Goal: Task Accomplishment & Management: Manage account settings

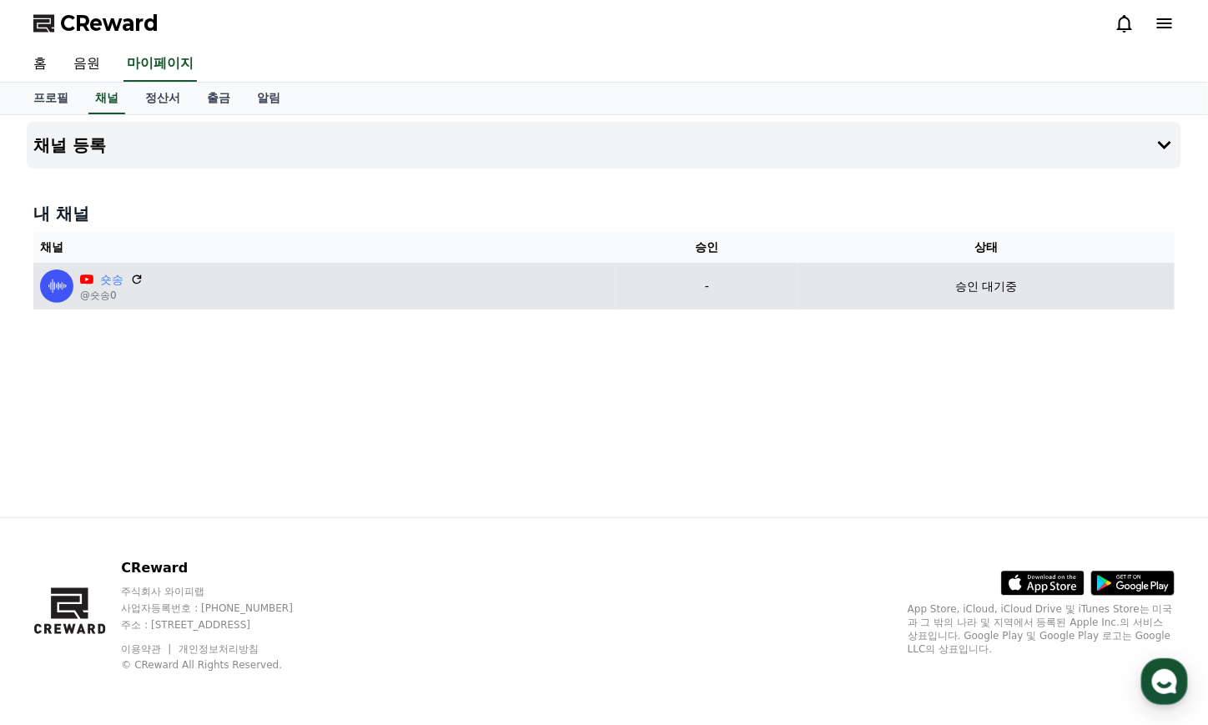
drag, startPoint x: 53, startPoint y: 284, endPoint x: 150, endPoint y: 269, distance: 98.0
click at [53, 284] on img at bounding box center [56, 286] width 33 height 33
click at [144, 280] on div "숏송 @숏송0" at bounding box center [324, 286] width 569 height 33
click at [136, 279] on icon at bounding box center [136, 279] width 15 height 15
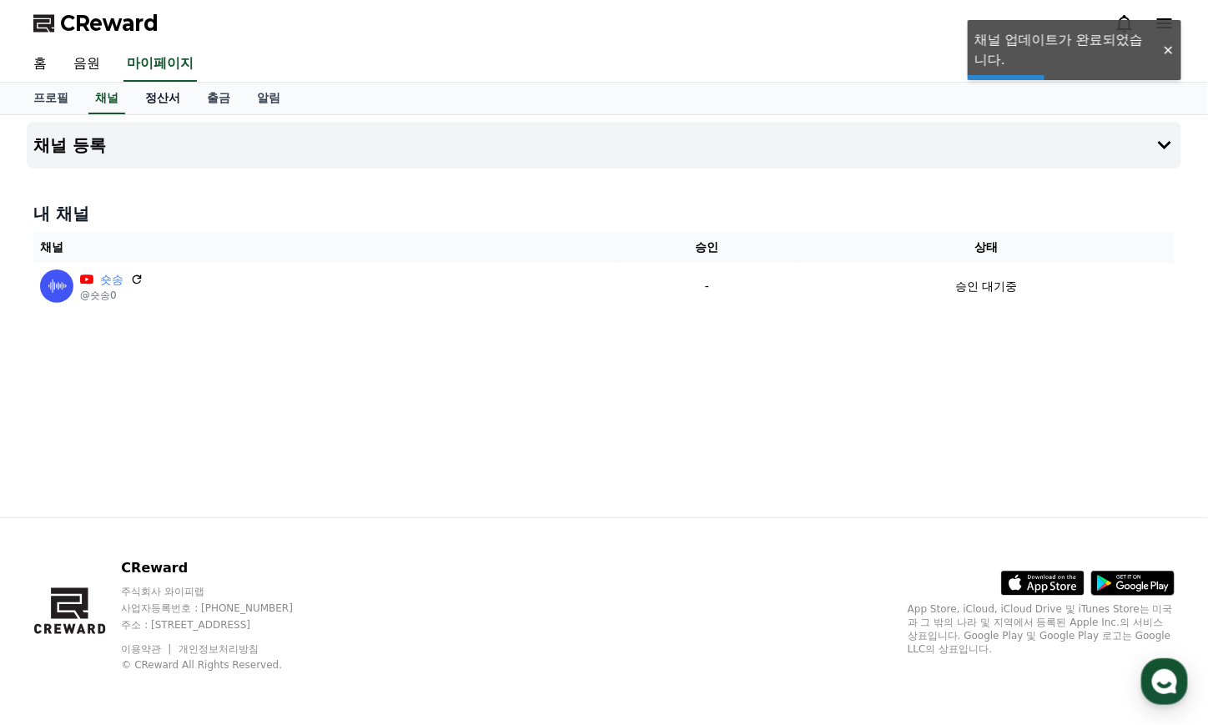
click at [134, 99] on link "정산서" at bounding box center [163, 99] width 62 height 32
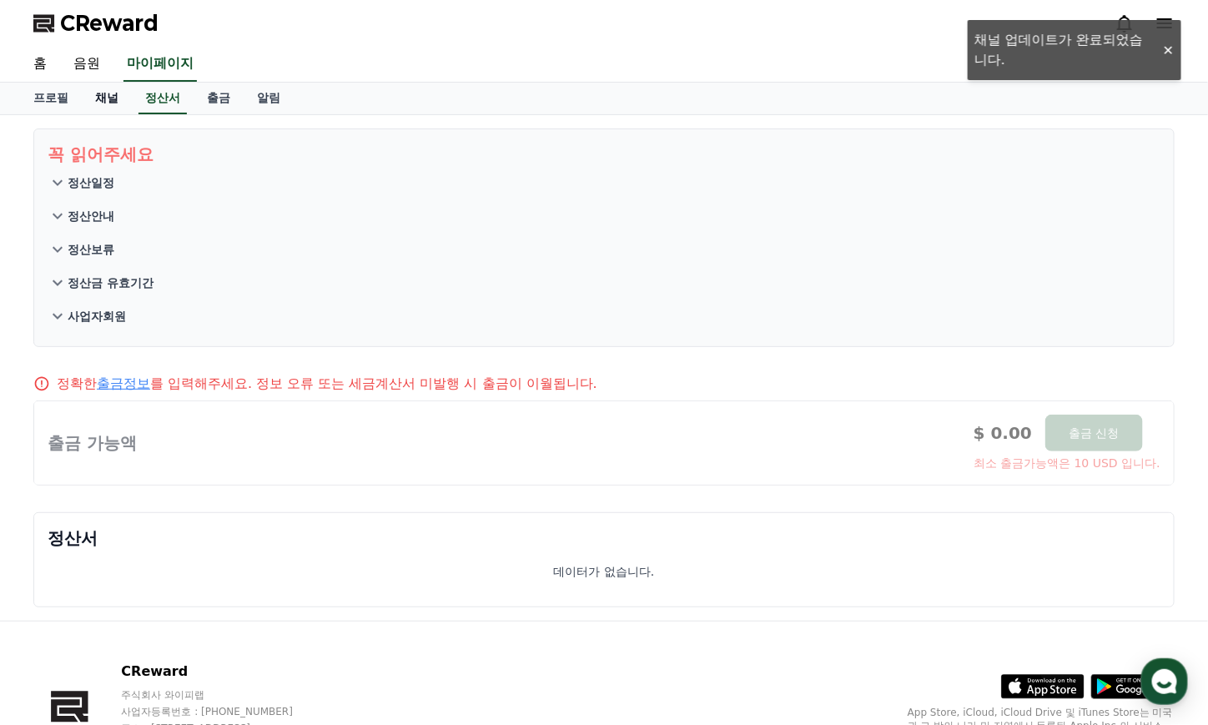
click at [109, 103] on link "채널" at bounding box center [107, 99] width 50 height 32
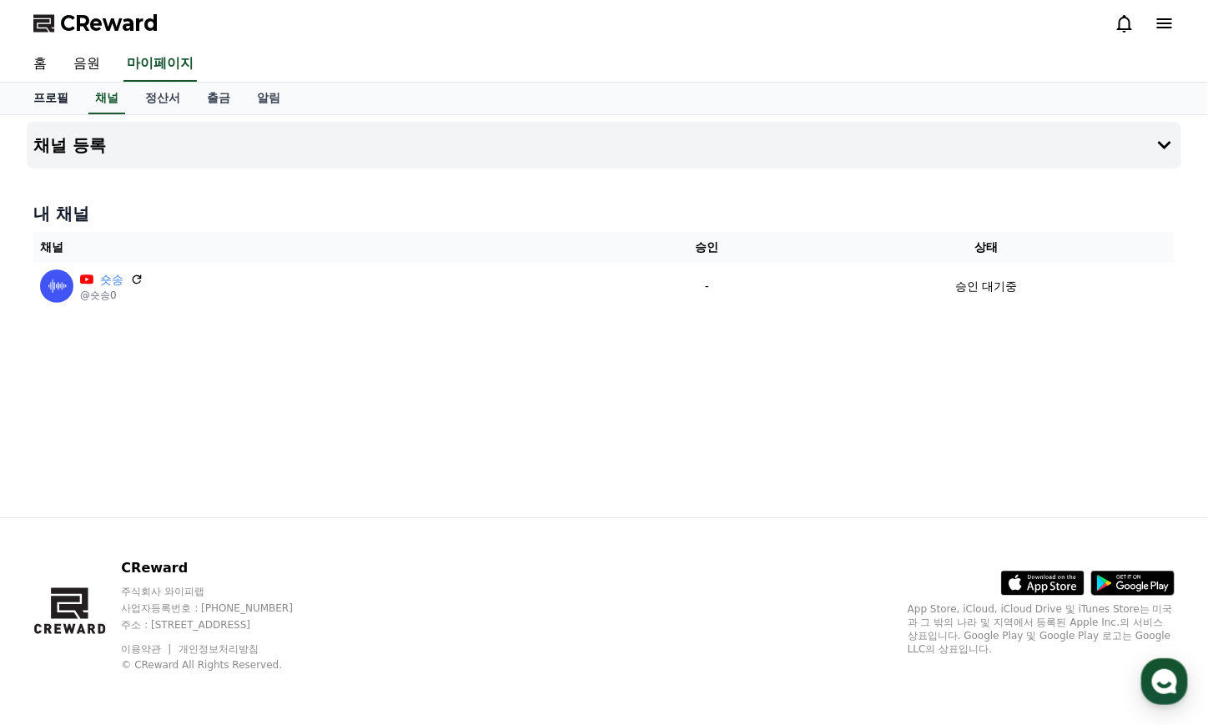
click at [54, 107] on link "프로필" at bounding box center [51, 99] width 62 height 32
select select "**********"
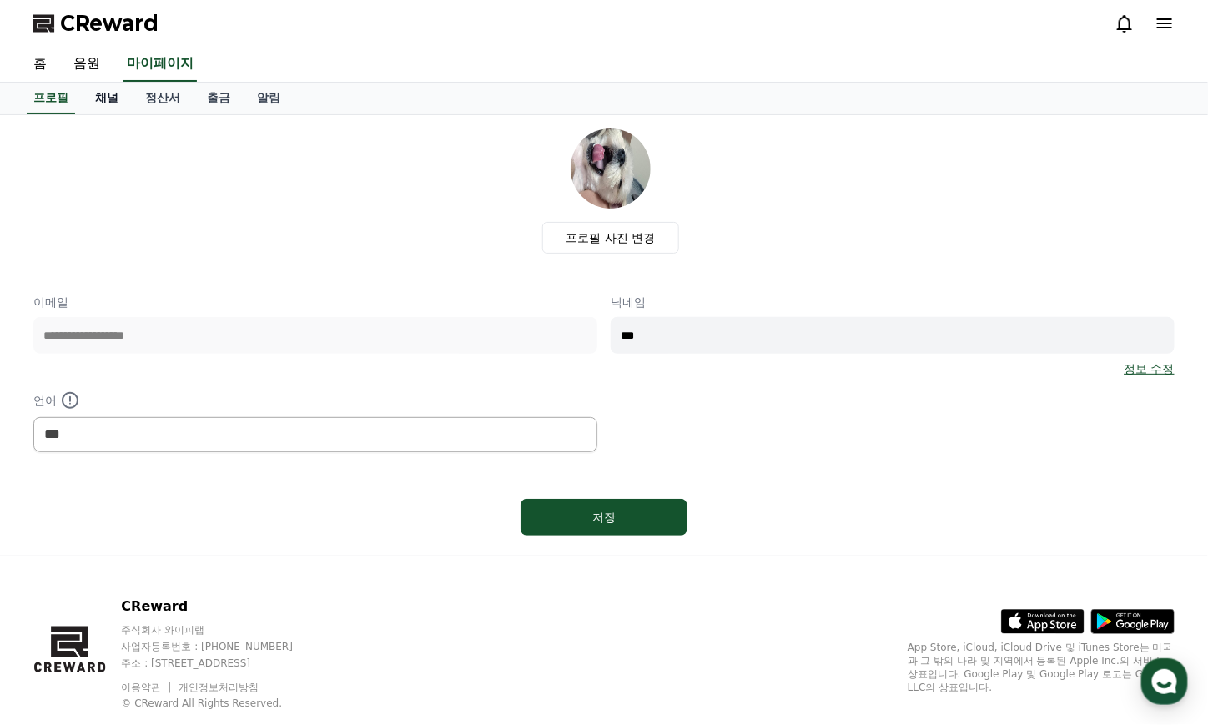
click at [100, 103] on link "채널" at bounding box center [107, 99] width 50 height 32
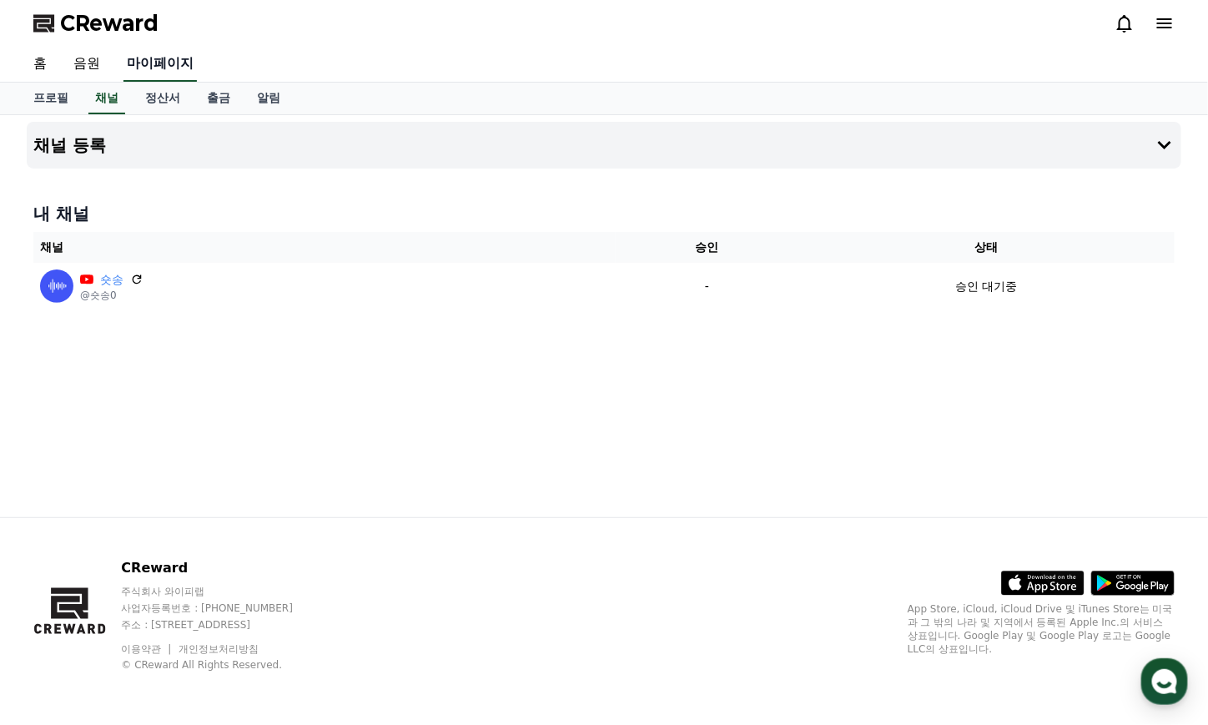
click at [149, 54] on link "마이페이지" at bounding box center [160, 64] width 73 height 35
select select "**********"
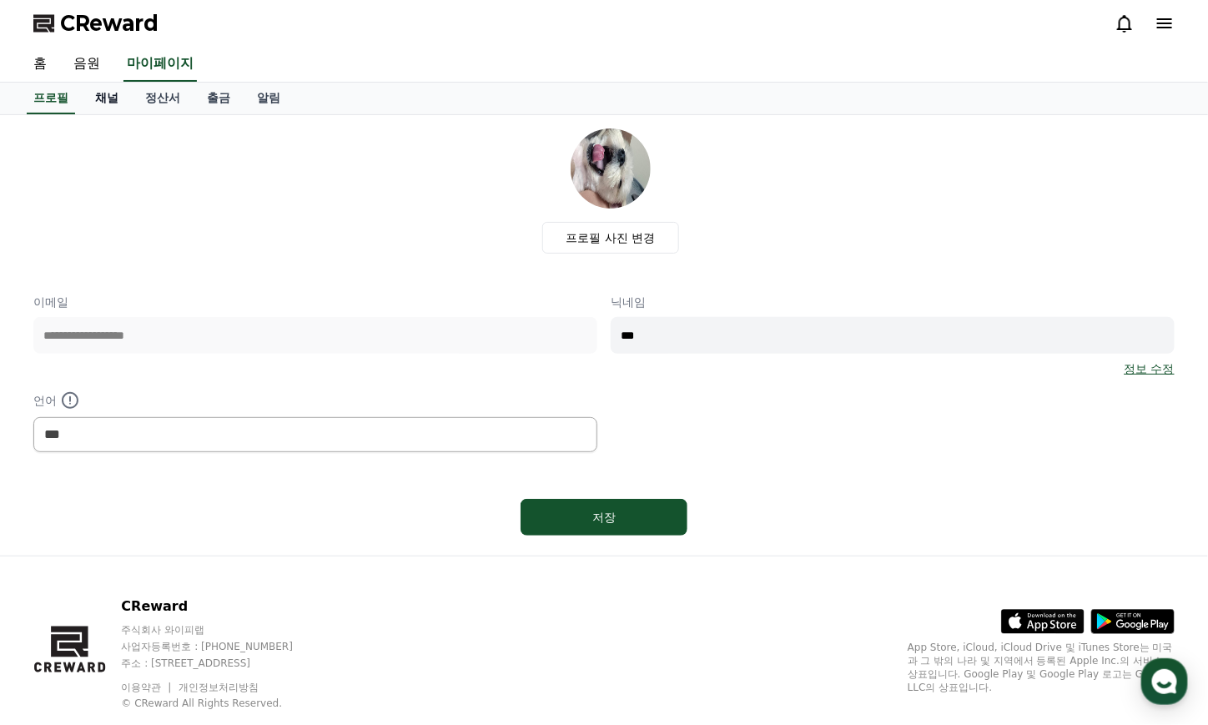
click at [103, 104] on link "채널" at bounding box center [107, 99] width 50 height 32
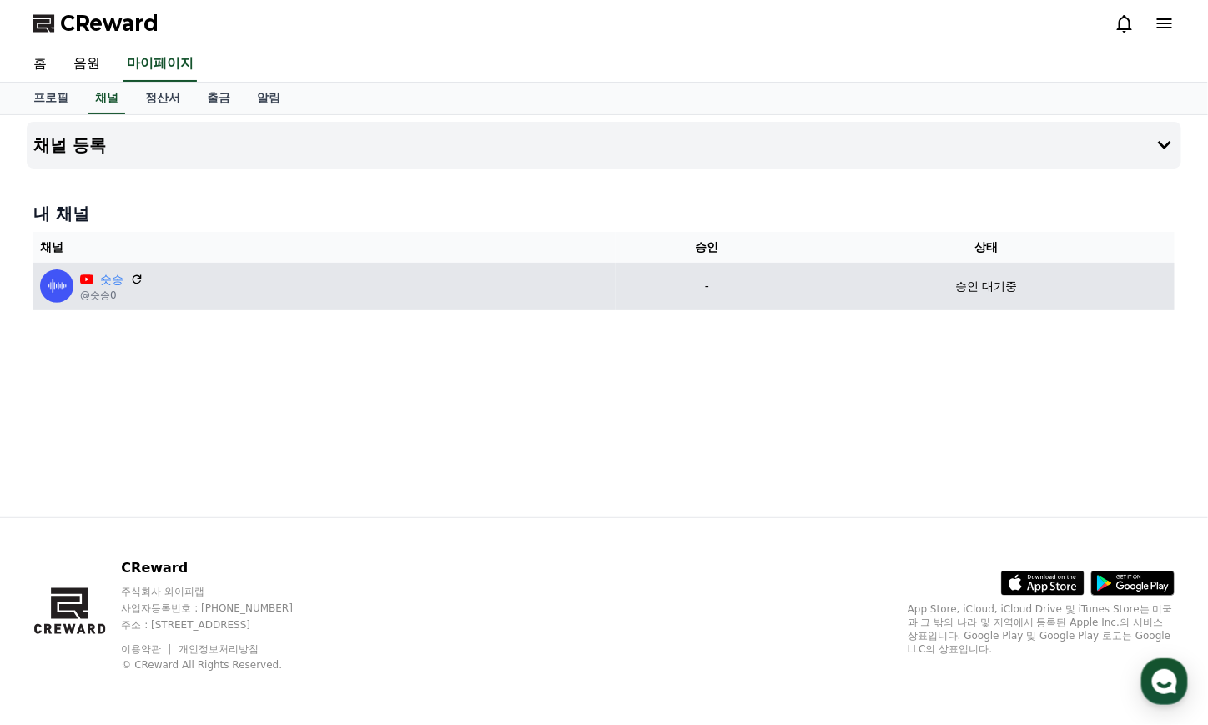
click at [1018, 289] on div "승인 대기중" at bounding box center [986, 287] width 363 height 18
click at [910, 300] on td "승인 대기중" at bounding box center [987, 286] width 376 height 47
